Goal: Use online tool/utility: Utilize a website feature to perform a specific function

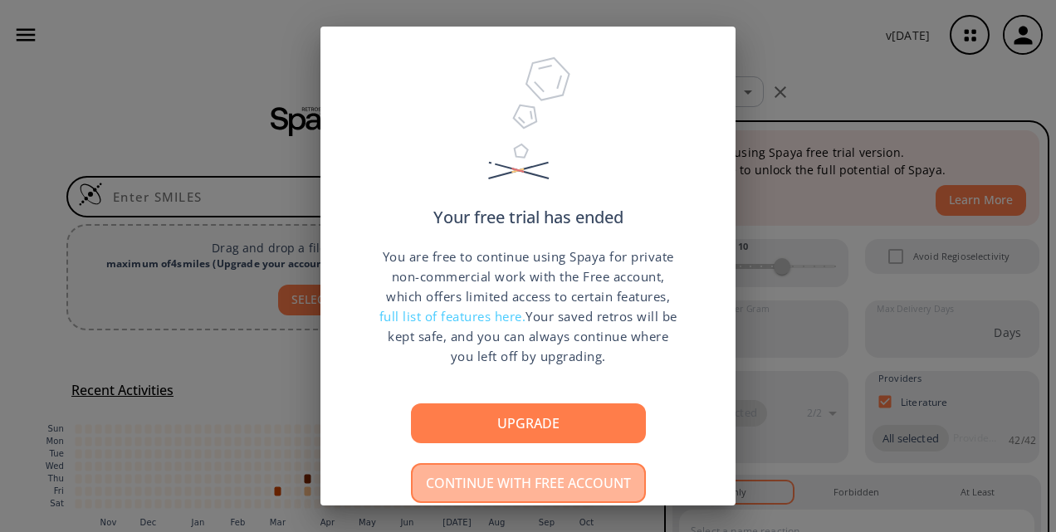
click at [540, 483] on button "Continue with free account" at bounding box center [528, 483] width 235 height 40
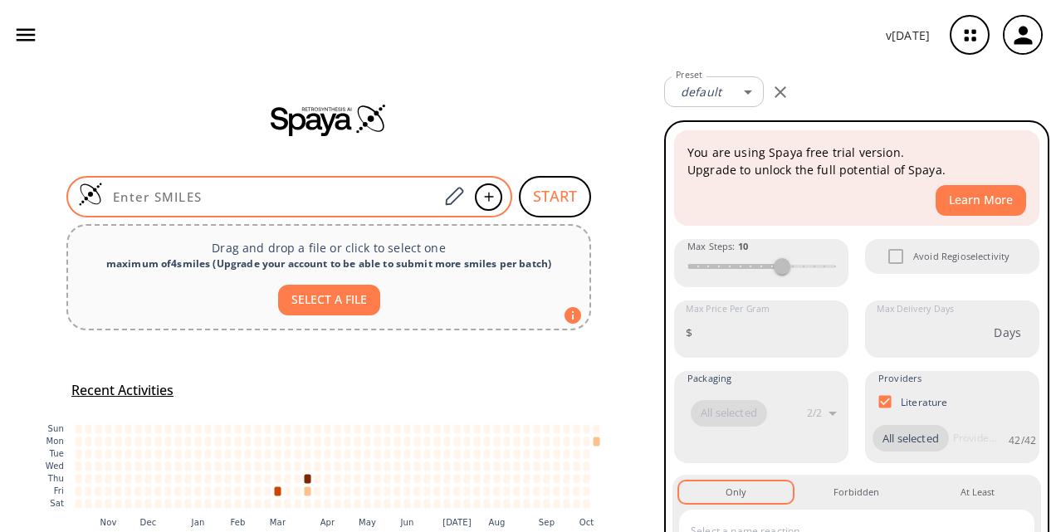
click at [264, 198] on input at bounding box center [270, 196] width 335 height 17
paste input "Fc1ccc(F)c(\C=C\2/NC(=O)\C(=C\C(=O)c3ccccc3)\NC2=O)c1"
type input "Fc1ccc(F)c(\C=C\2/NC(=O)\C(=C\C(=O)c3ccccc3)\NC2=O)c1"
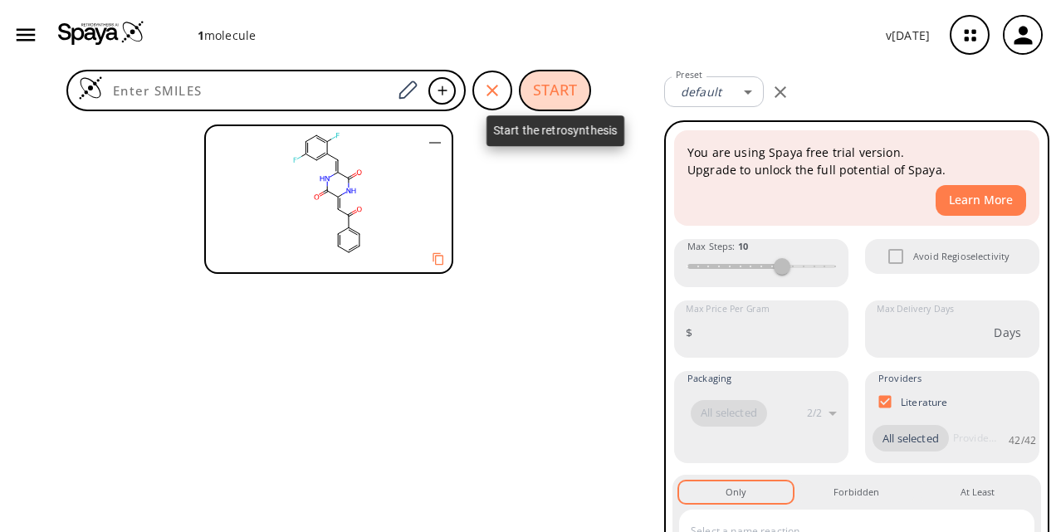
click at [535, 88] on button "START" at bounding box center [555, 91] width 72 height 42
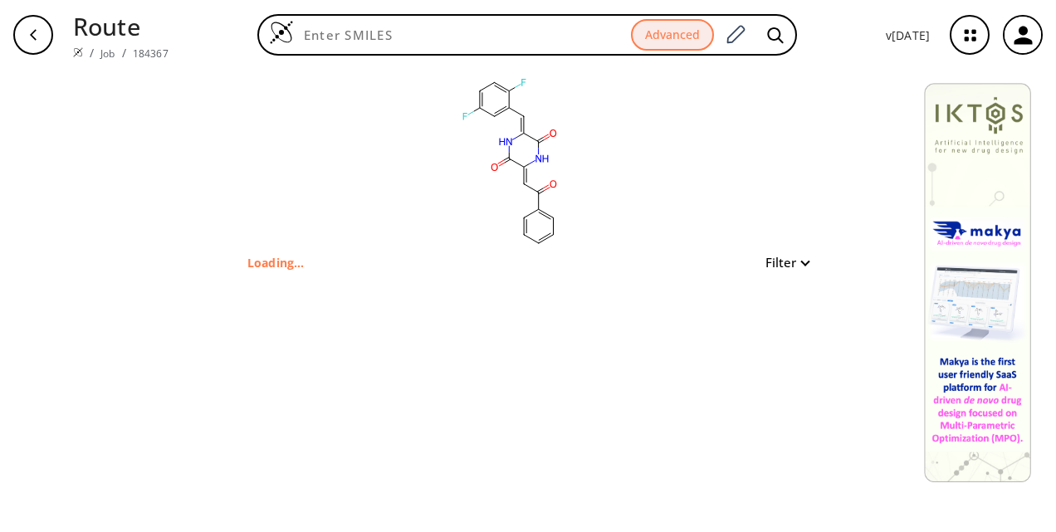
type input "Fc1ccc(F)c(\C=C\2/NC(=O)\C(=C\C(=O)c3ccccc3)\NC2=O)c1"
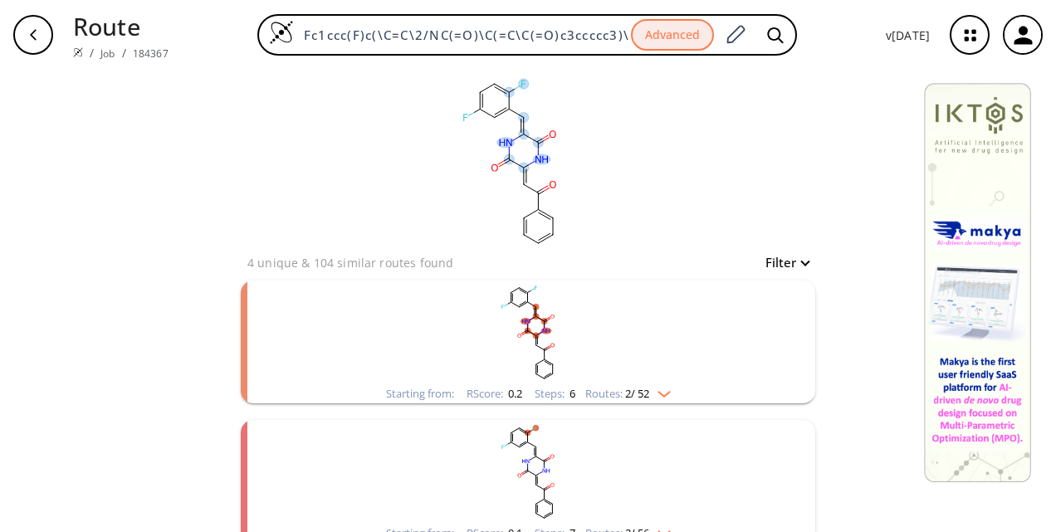
scroll to position [18, 0]
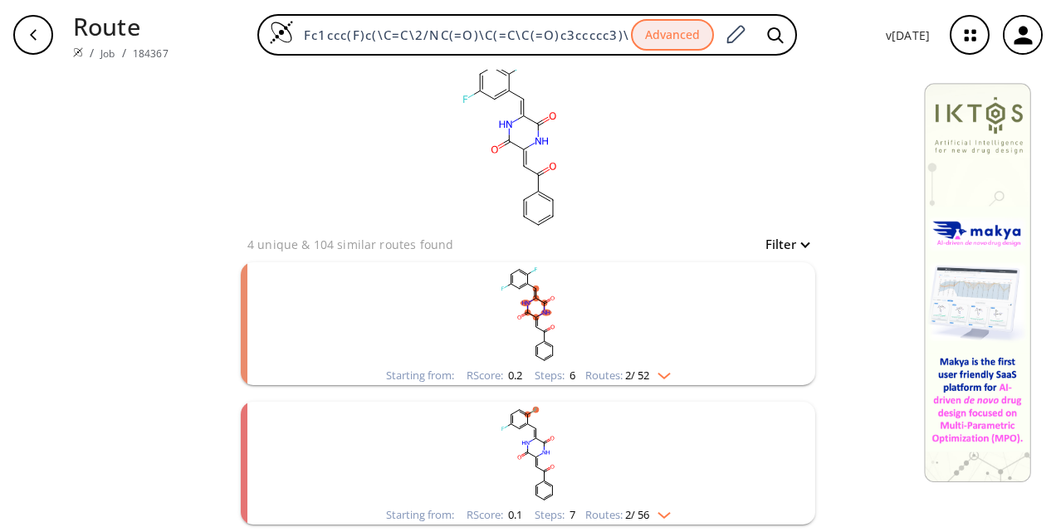
click at [659, 370] on img "clusters" at bounding box center [660, 372] width 22 height 13
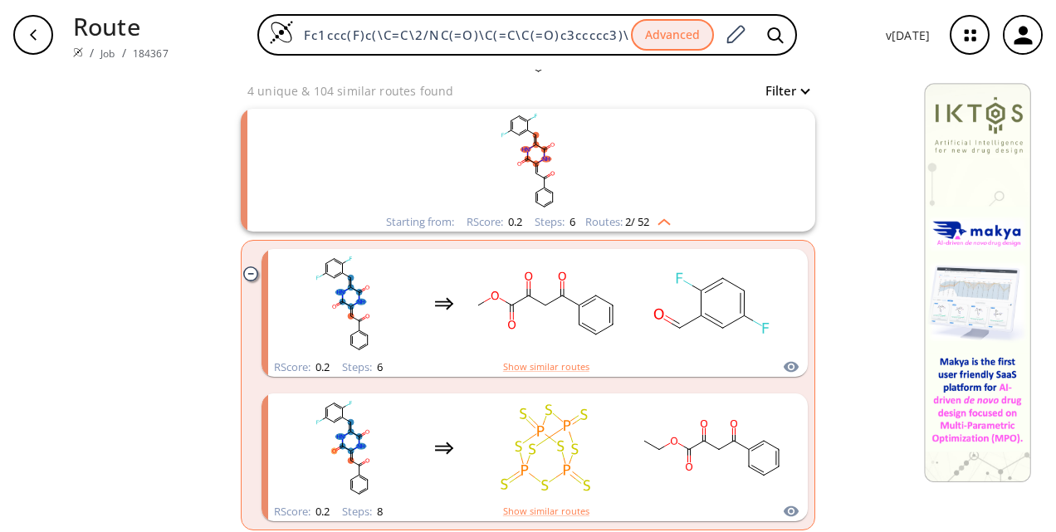
scroll to position [174, 0]
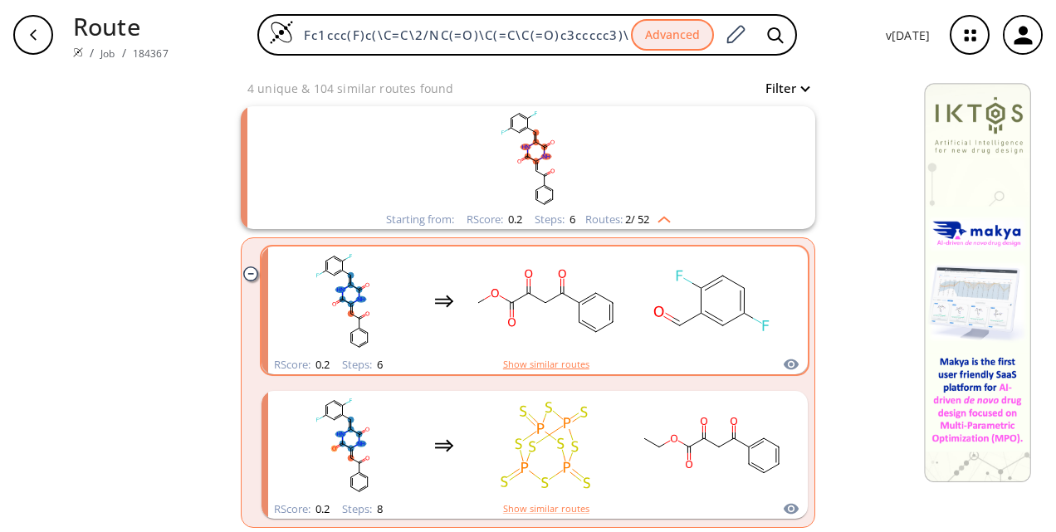
click at [555, 360] on button "Show similar routes" at bounding box center [546, 364] width 86 height 15
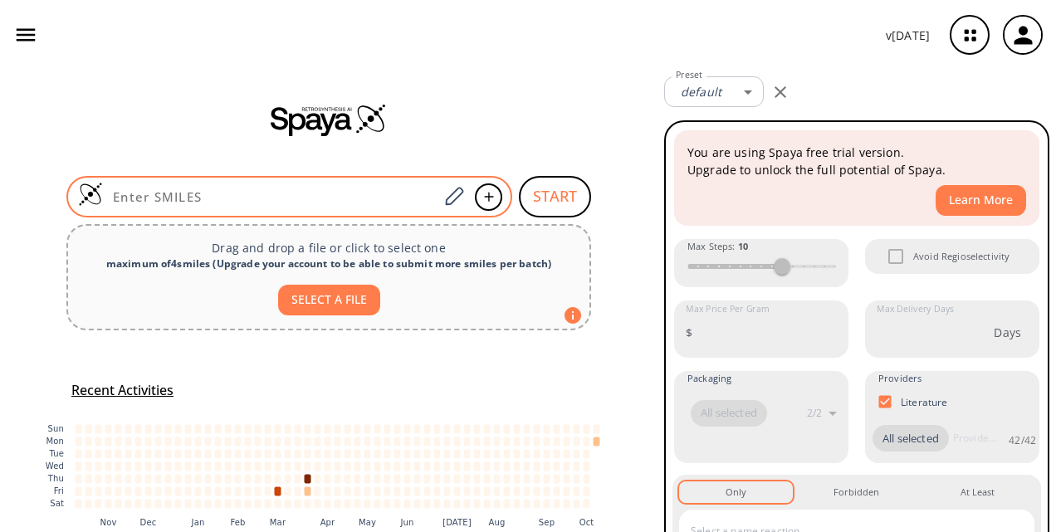
click at [292, 184] on div at bounding box center [289, 197] width 446 height 42
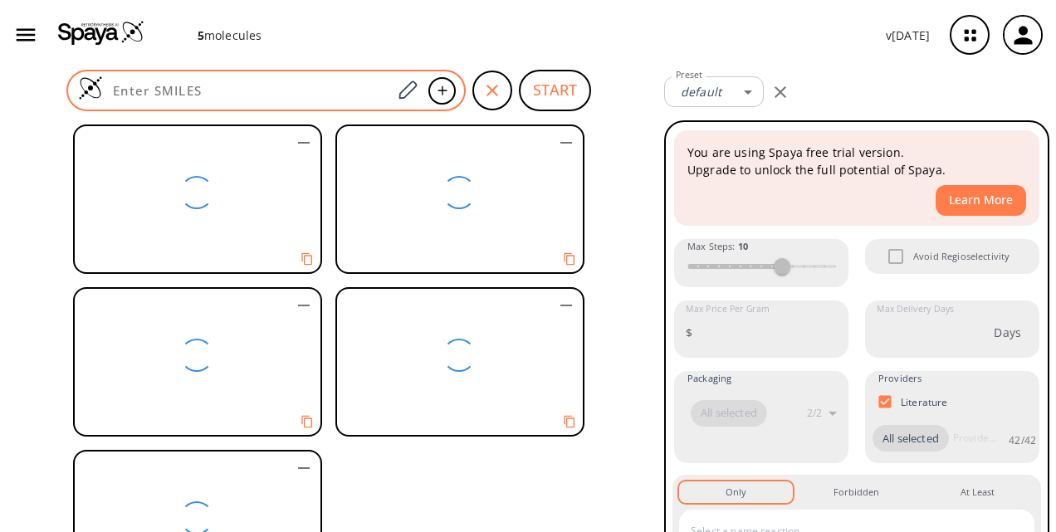
click at [231, 80] on div at bounding box center [265, 91] width 399 height 42
click at [377, 106] on div at bounding box center [265, 91] width 399 height 42
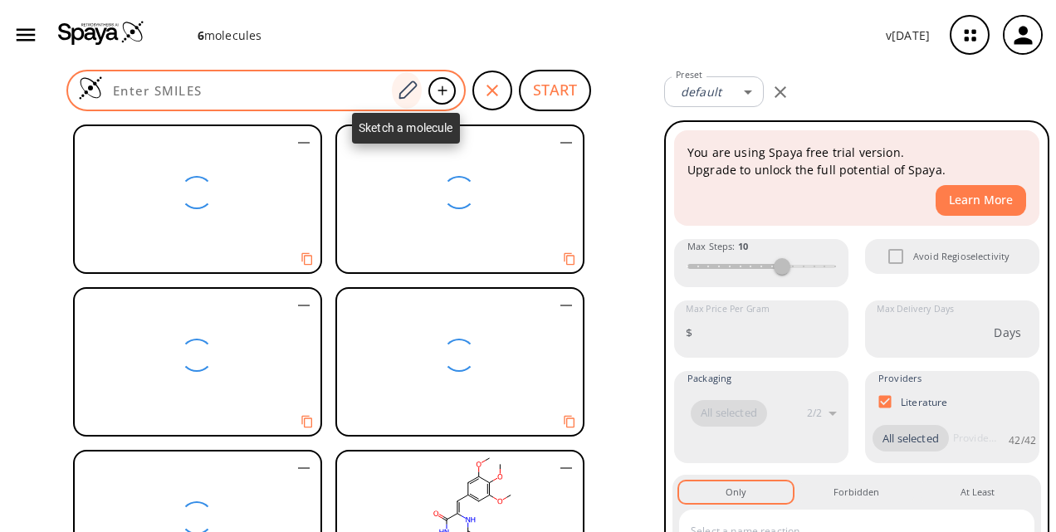
click at [392, 90] on div at bounding box center [407, 90] width 30 height 37
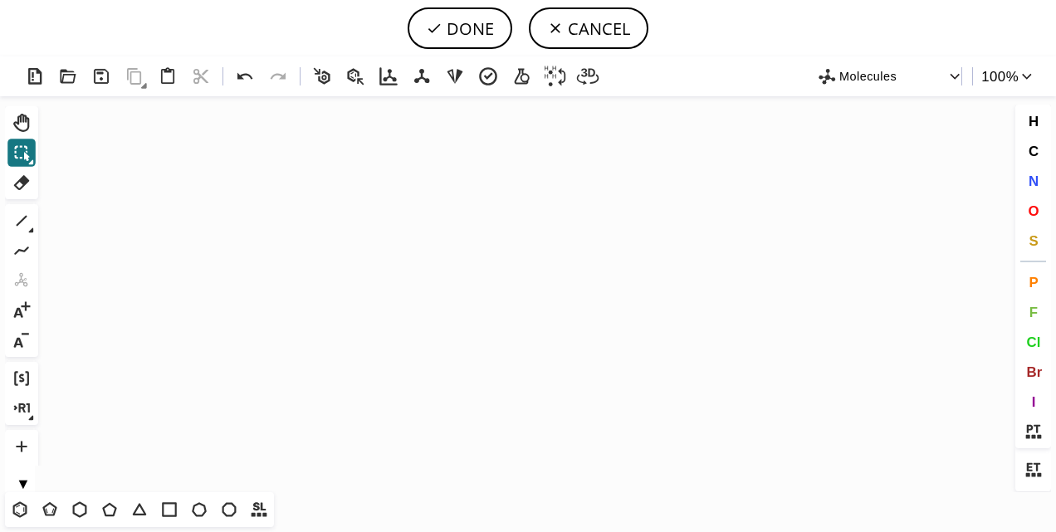
click at [292, 174] on icon "Created with Raphaël 2.3.0" at bounding box center [528, 294] width 966 height 396
click at [558, 18] on button "CANCEL" at bounding box center [589, 28] width 120 height 42
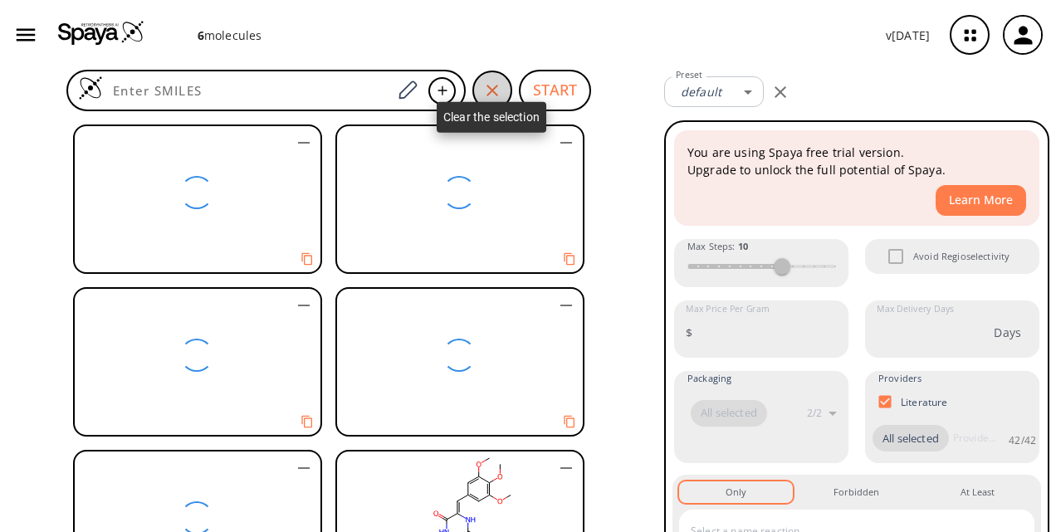
click at [490, 98] on icon "button" at bounding box center [492, 91] width 20 height 20
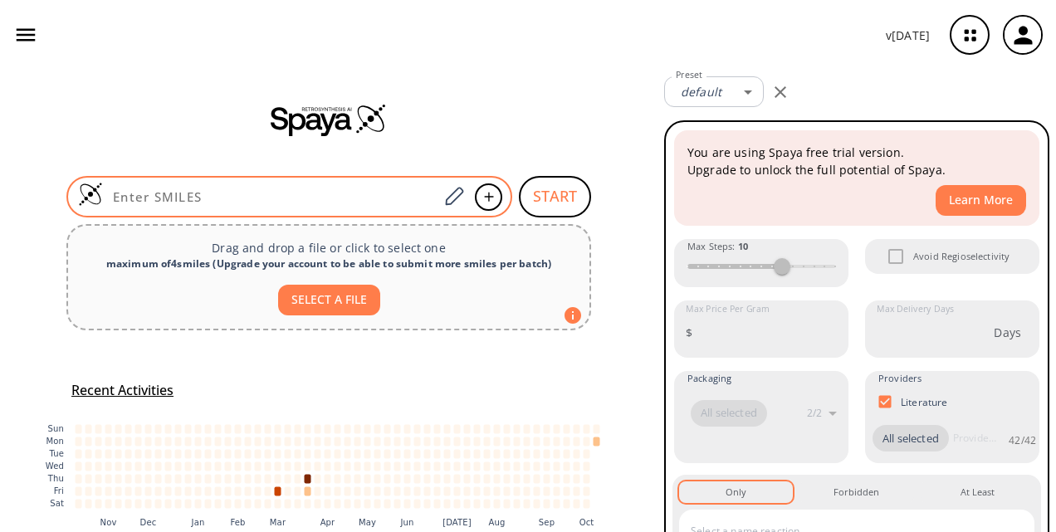
click at [276, 184] on div at bounding box center [289, 197] width 446 height 42
paste input "COc1cc(\C=C\2/NC(=O)\C(=C\c3ccc(O)cn3)\NC2=O)cc(OC)c1OC"
type input "COc1cc(\C=C\2/NC(=O)\C(=C\c3ccc(O)cn3)\NC2=O)cc(OC)c1OC"
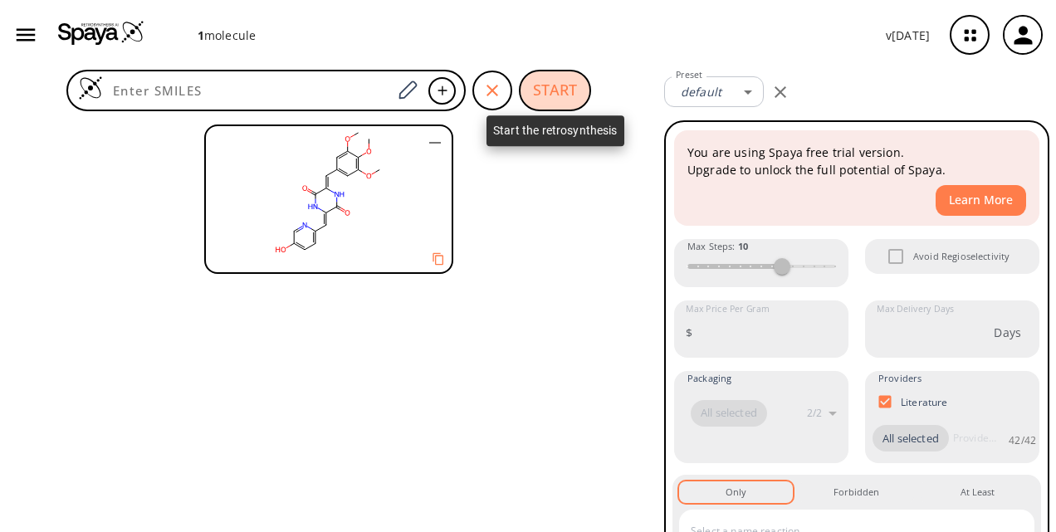
click at [551, 92] on button "START" at bounding box center [555, 91] width 72 height 42
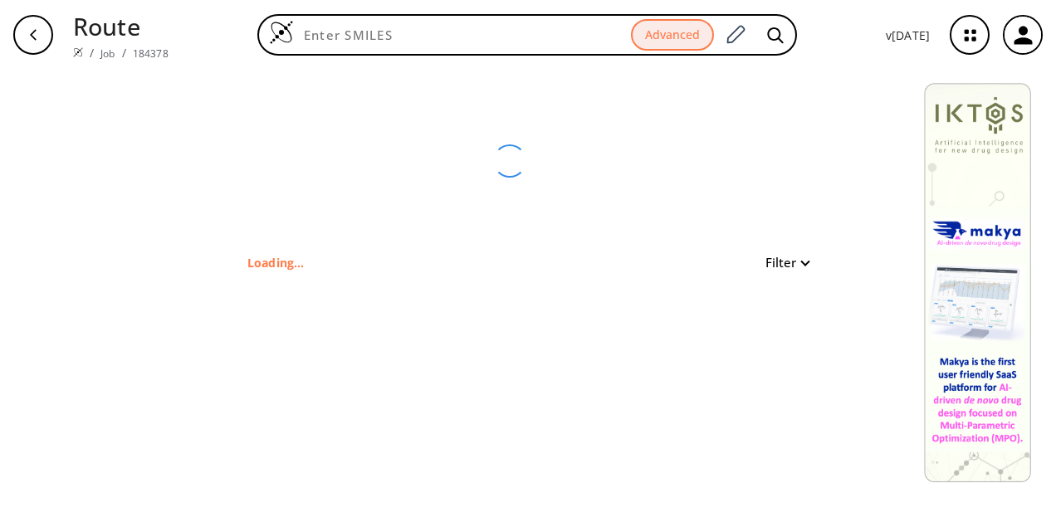
type input "COc1cc(\C=C\2/NC(=O)\C(=C\c3ccc(O)cn3)\NC2=O)cc(OC)c1OC"
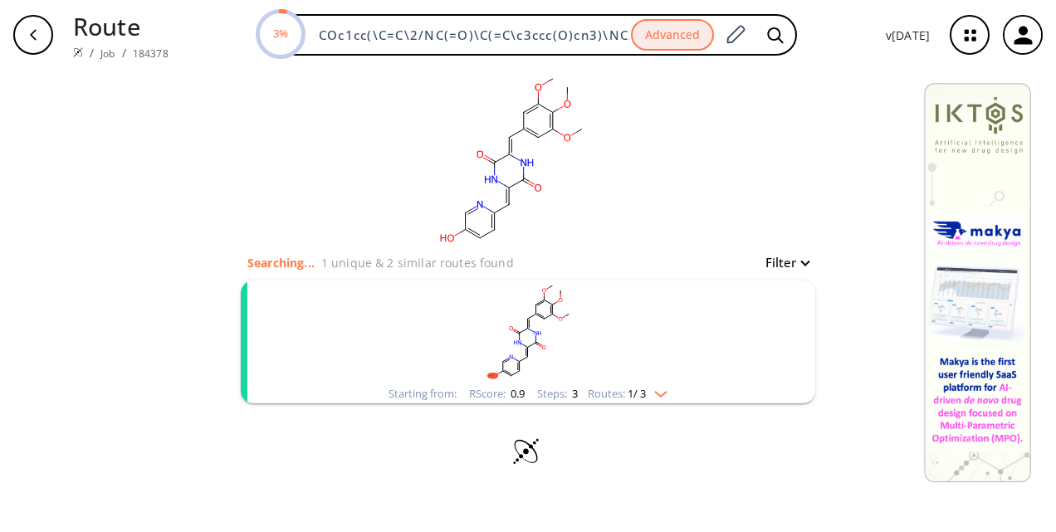
click at [657, 392] on img "clusters" at bounding box center [657, 390] width 22 height 13
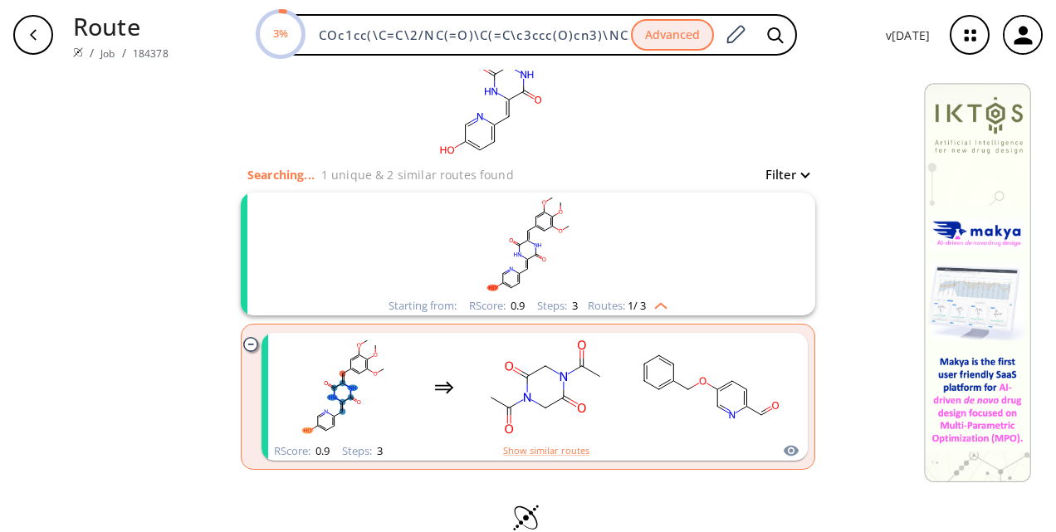
scroll to position [116, 0]
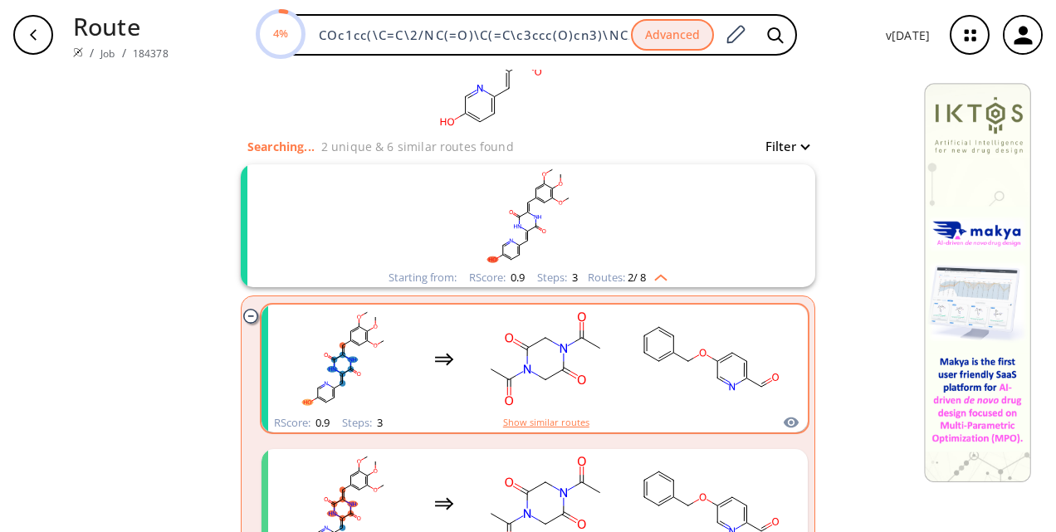
click at [540, 420] on button "Show similar routes" at bounding box center [546, 422] width 86 height 15
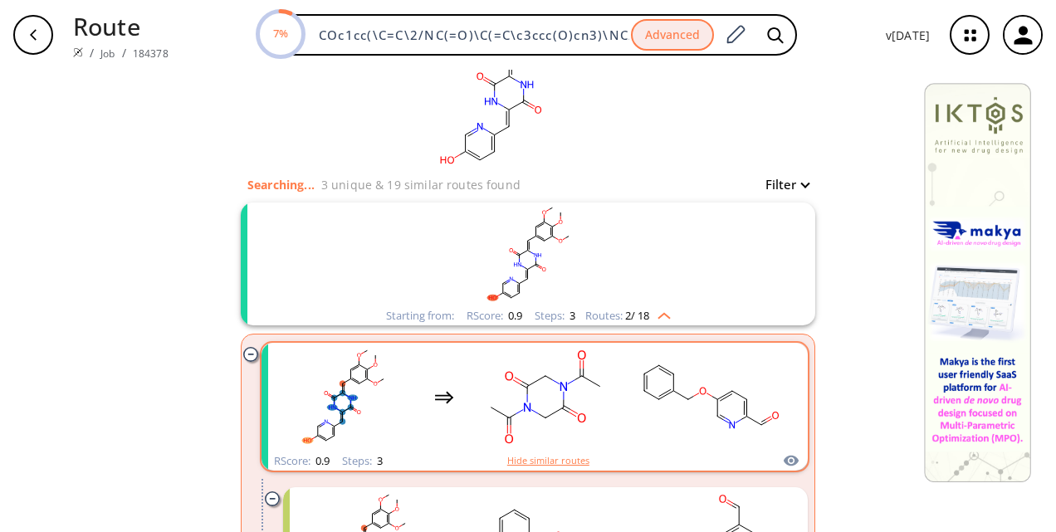
scroll to position [97, 0]
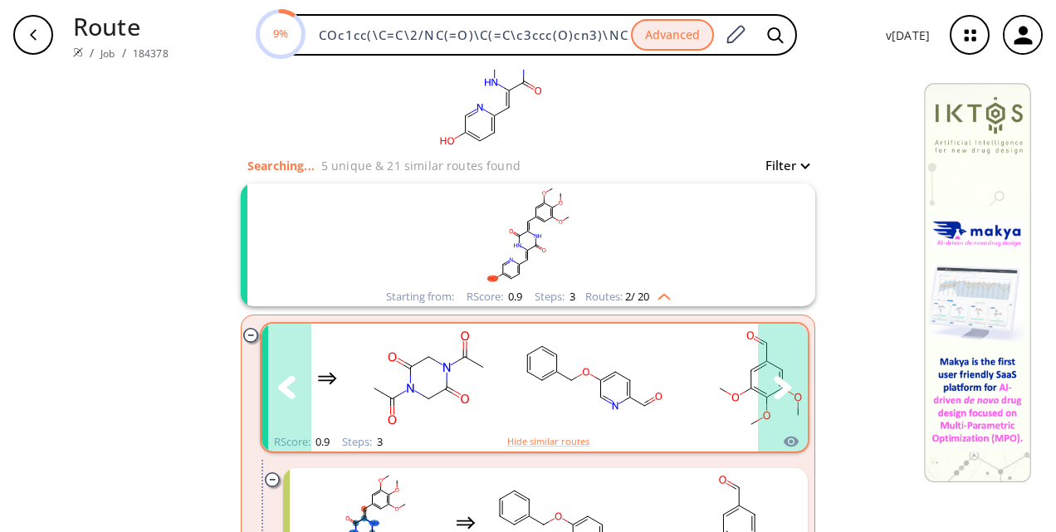
click at [762, 394] on button "clusters" at bounding box center [783, 388] width 50 height 128
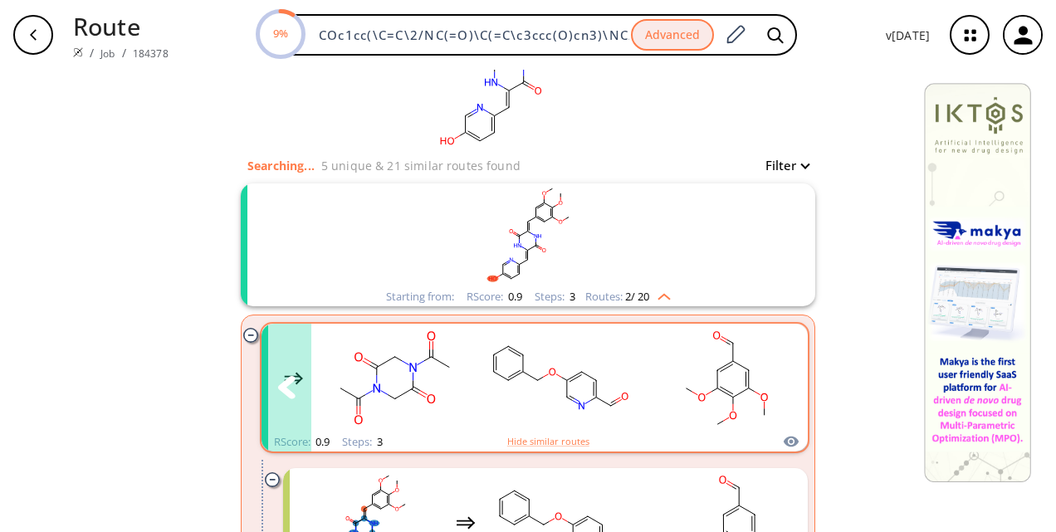
click at [762, 394] on button "clusters" at bounding box center [783, 388] width 50 height 128
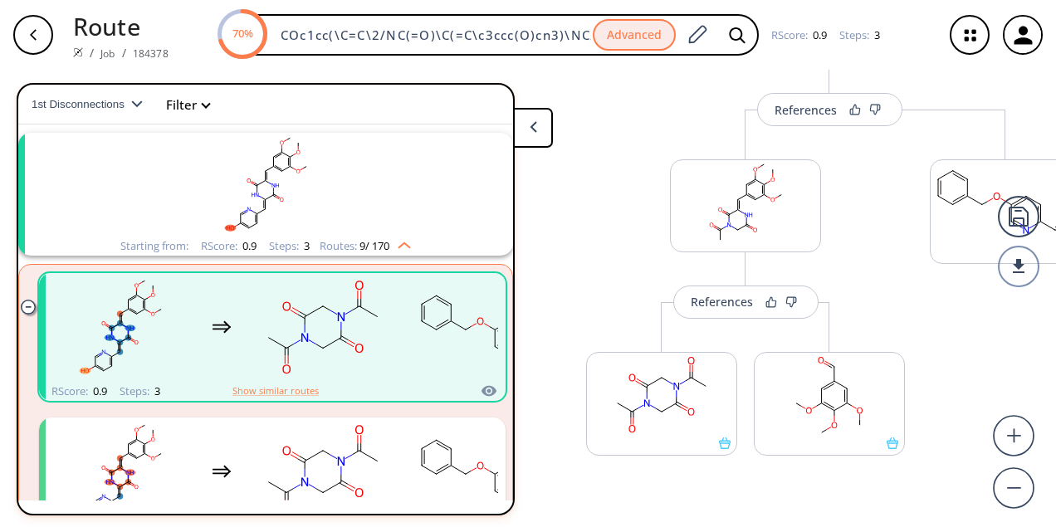
scroll to position [418, 0]
